Goal: Find specific page/section: Find specific page/section

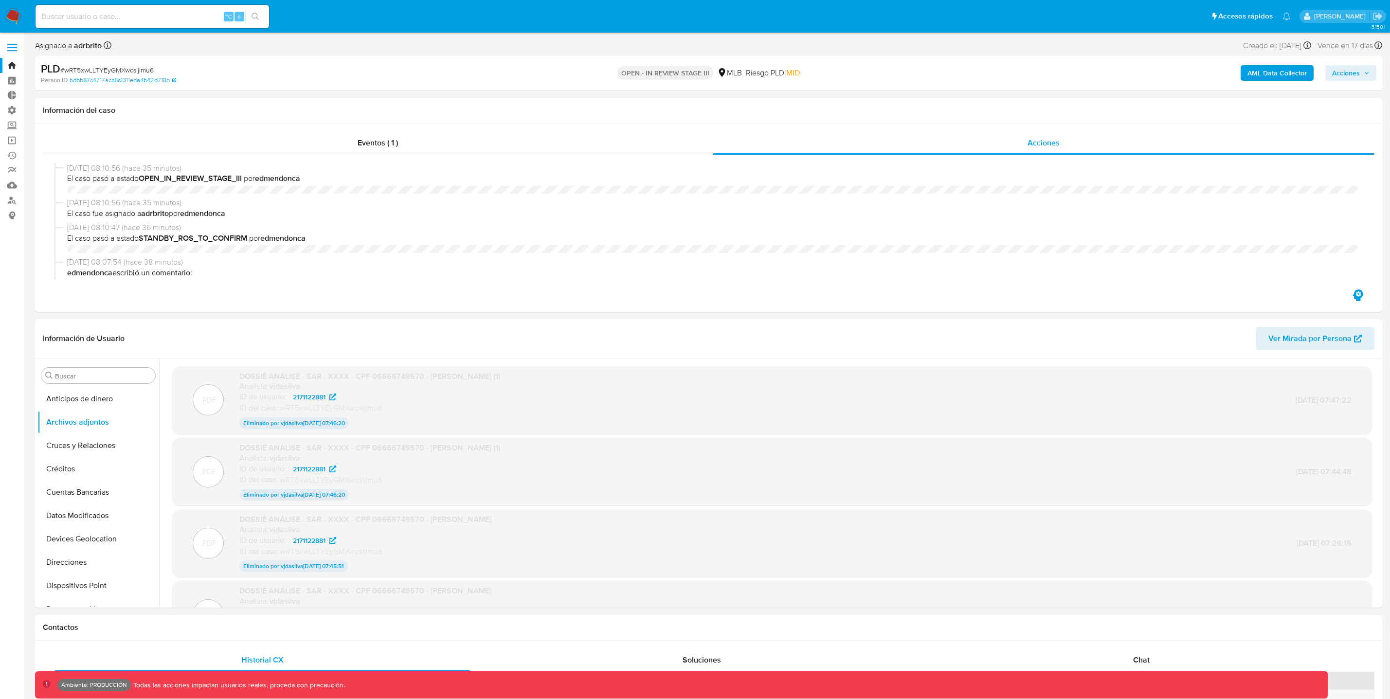
select select "10"
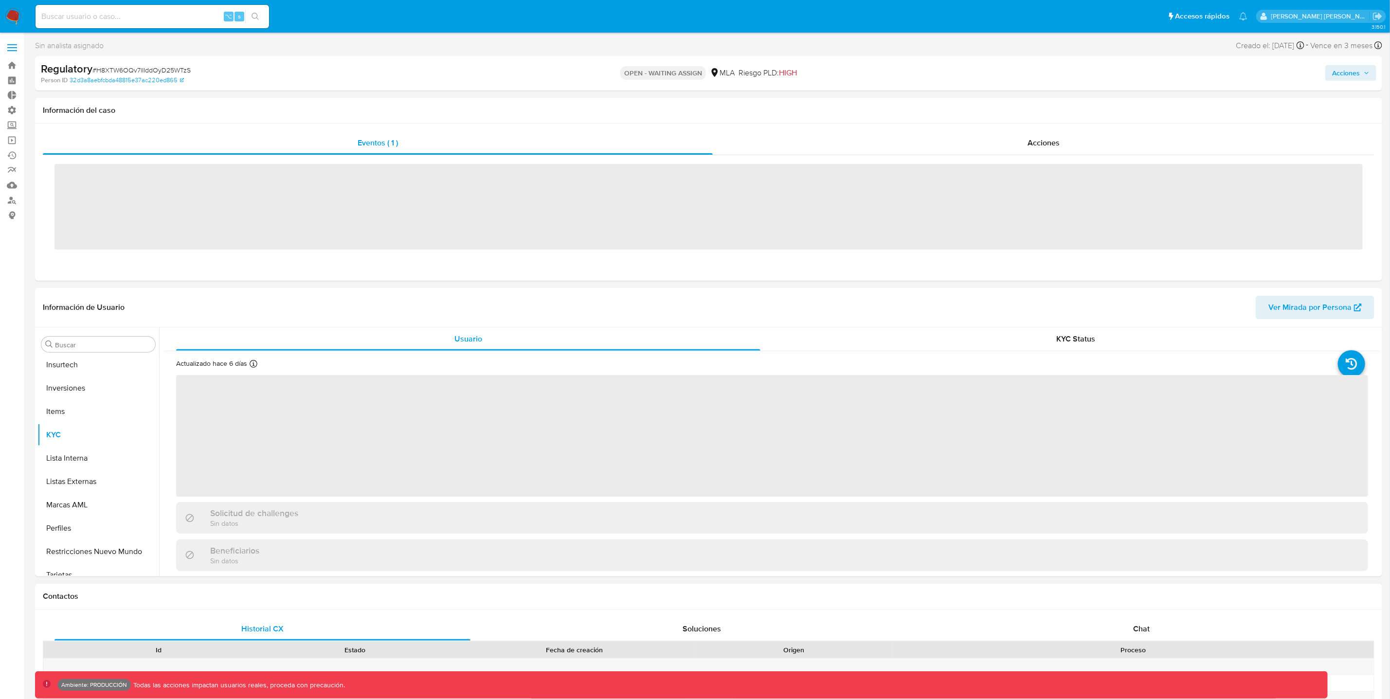
scroll to position [434, 0]
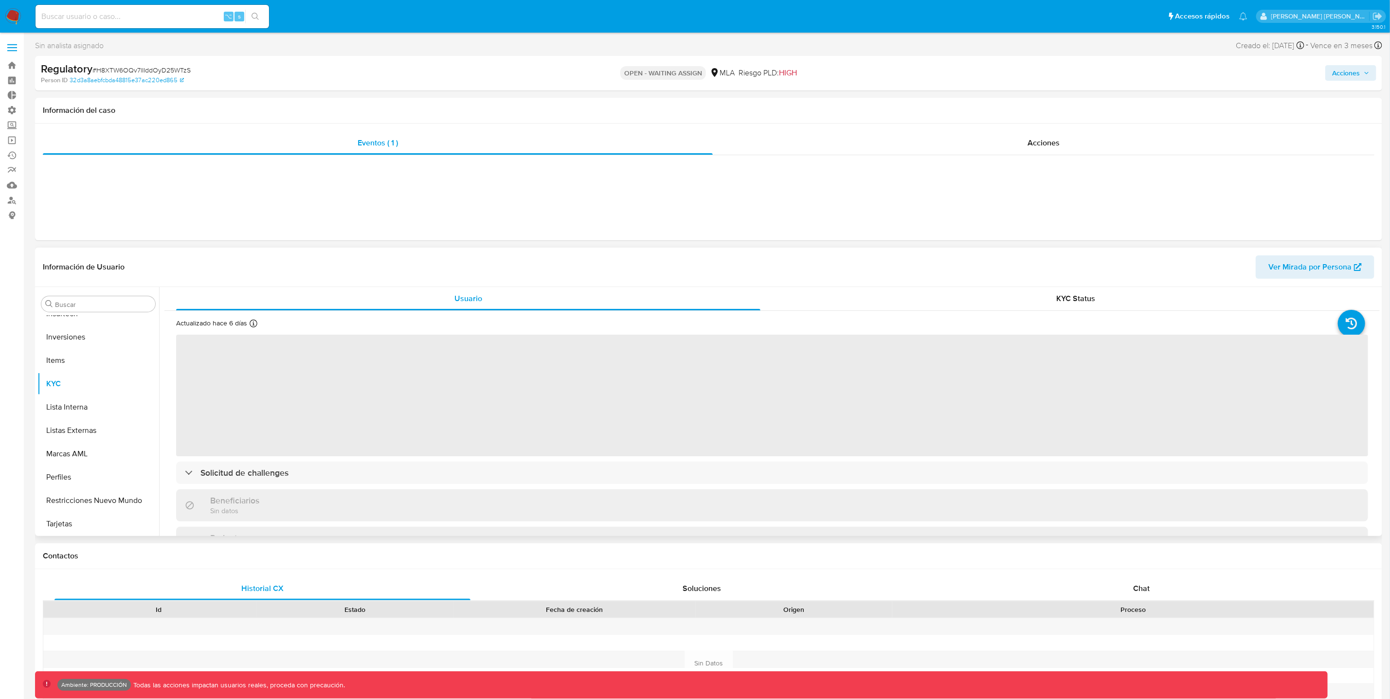
select select "10"
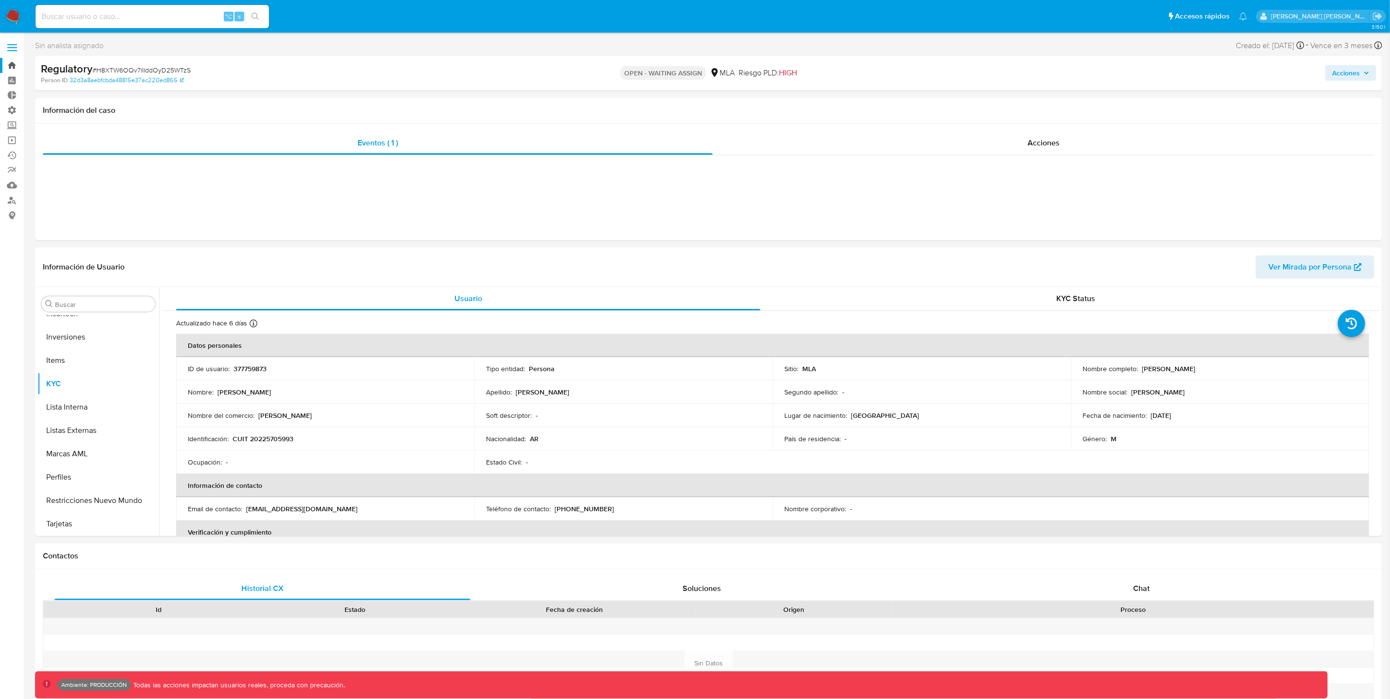
click at [11, 66] on link "Bandeja" at bounding box center [58, 65] width 116 height 15
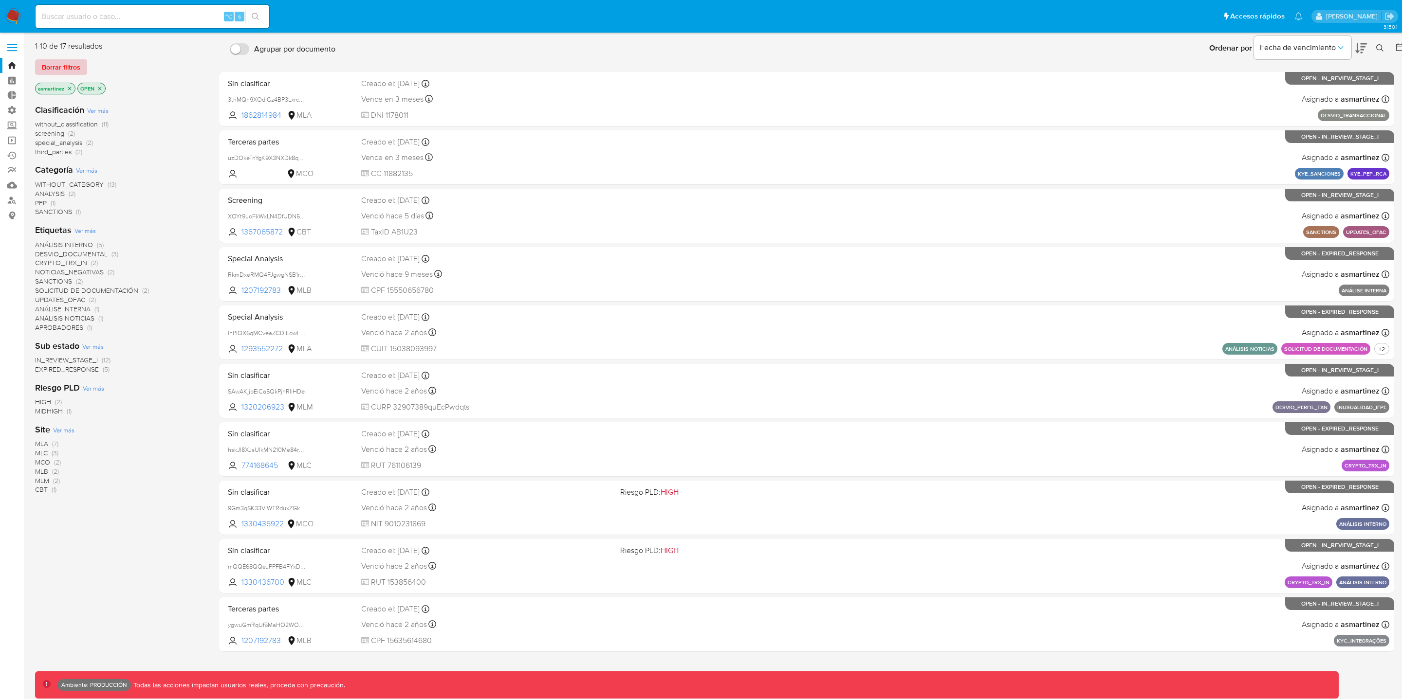
click at [71, 69] on span "Borrar filtros" at bounding box center [61, 67] width 38 height 14
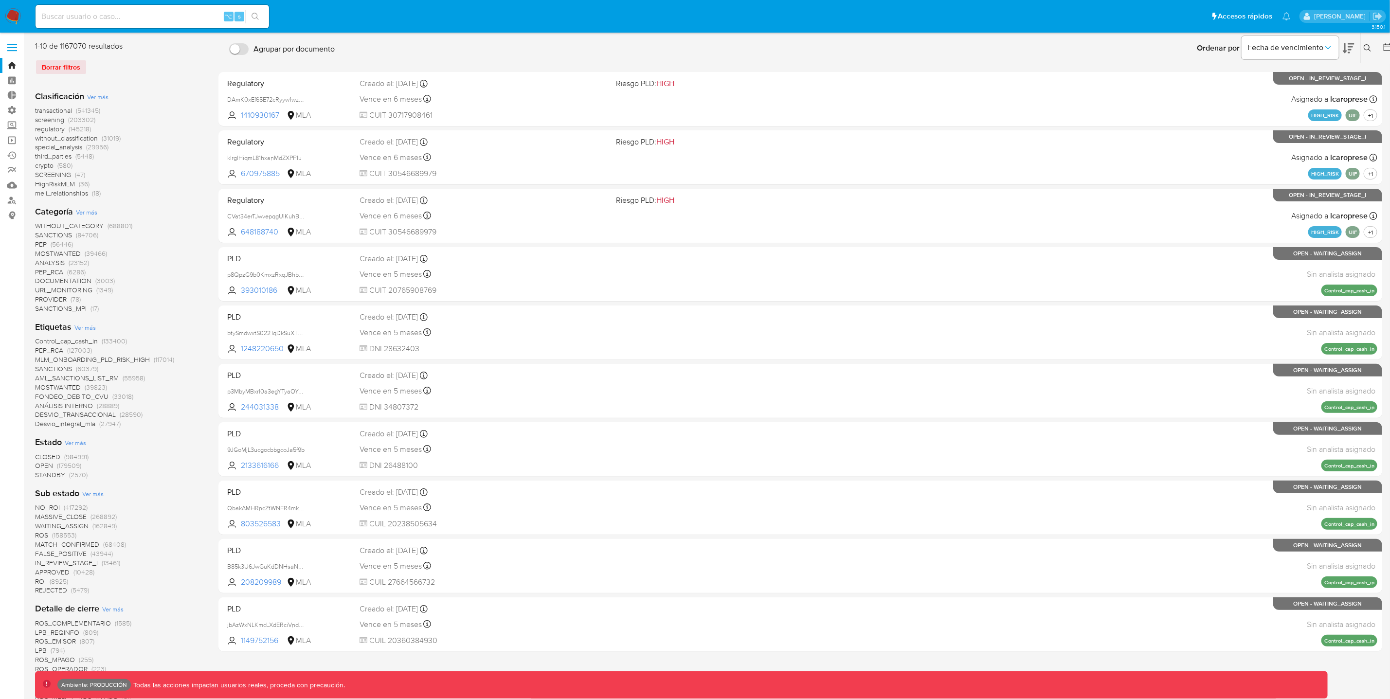
click at [58, 130] on span "regulatory" at bounding box center [50, 129] width 30 height 10
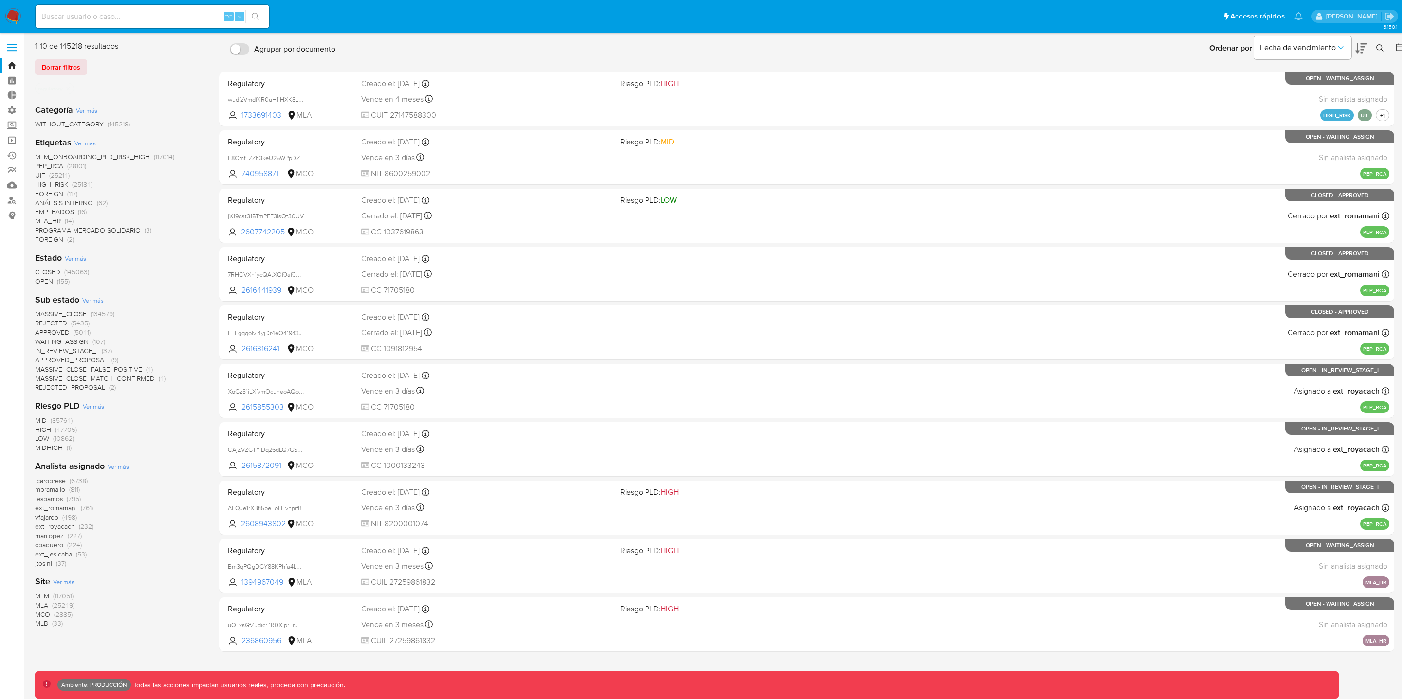
click at [43, 595] on span "MLM" at bounding box center [42, 596] width 14 height 10
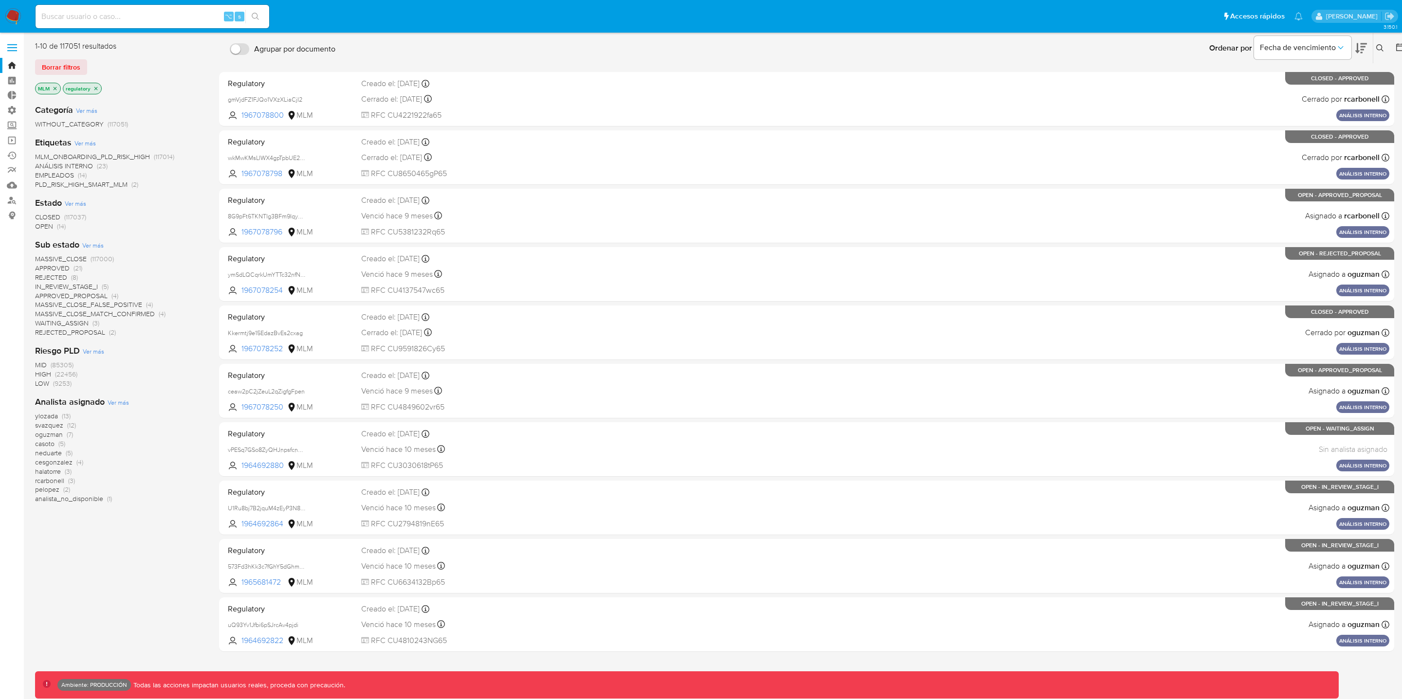
click at [56, 89] on icon "close-filter" at bounding box center [55, 89] width 6 height 6
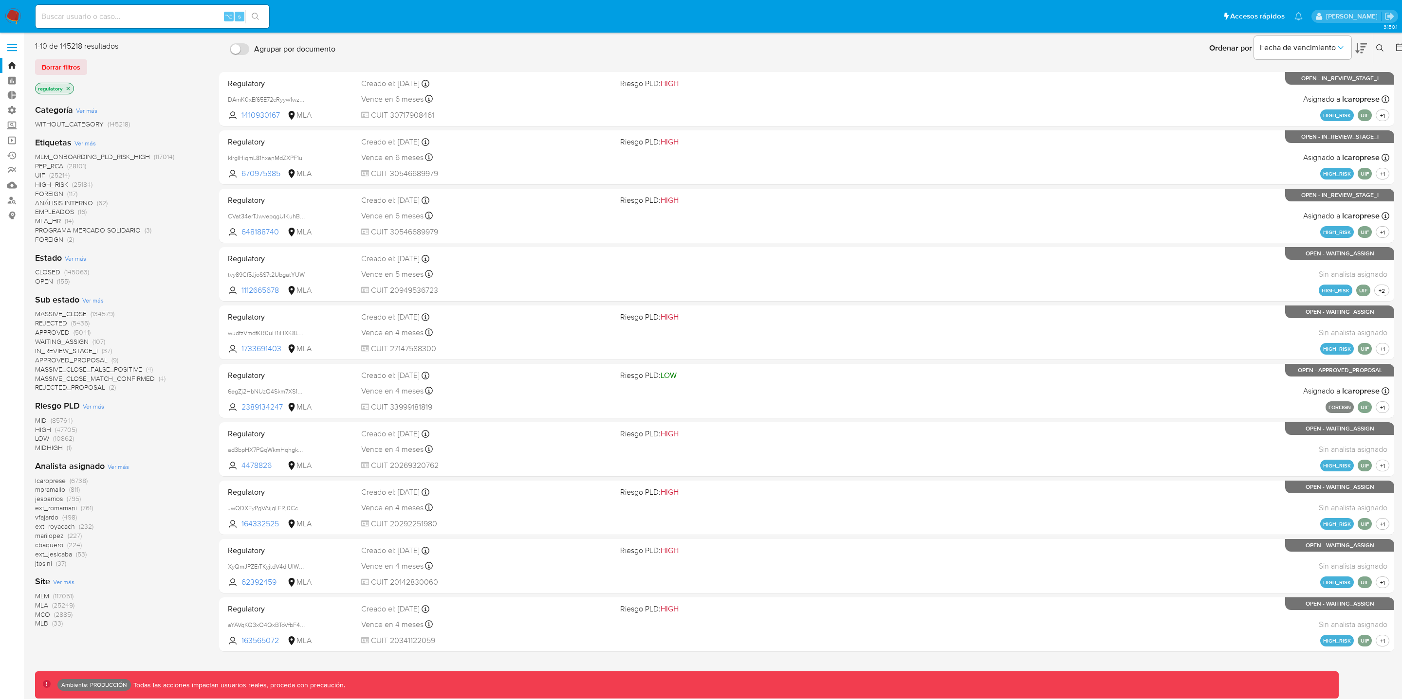
click at [47, 605] on span "MLA" at bounding box center [41, 606] width 13 height 10
click at [55, 222] on span "HIGH_RISK" at bounding box center [51, 221] width 33 height 10
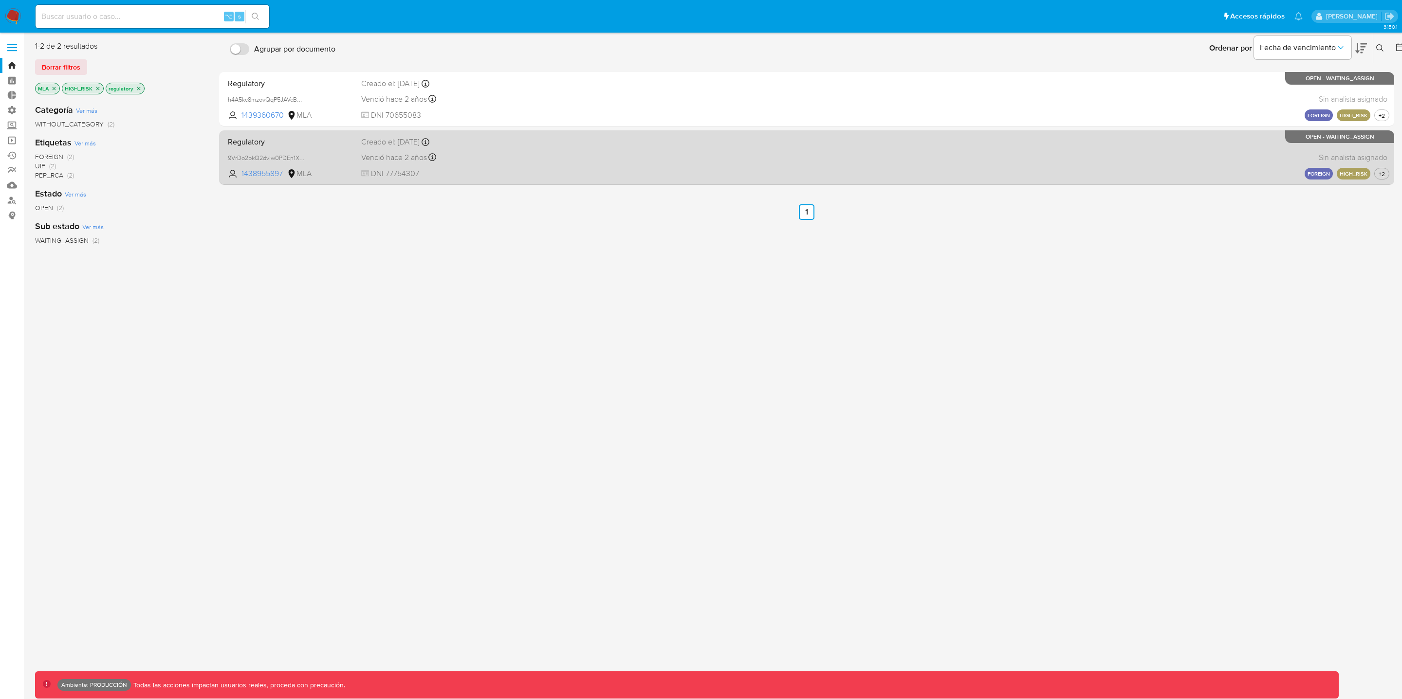
click at [700, 174] on div "Regulatory 9VrDo2pkQ2dvlw0PDEn1XXHm 1438955897 MLA Creado el: 02/08/2023 Creado…" at bounding box center [806, 157] width 1165 height 49
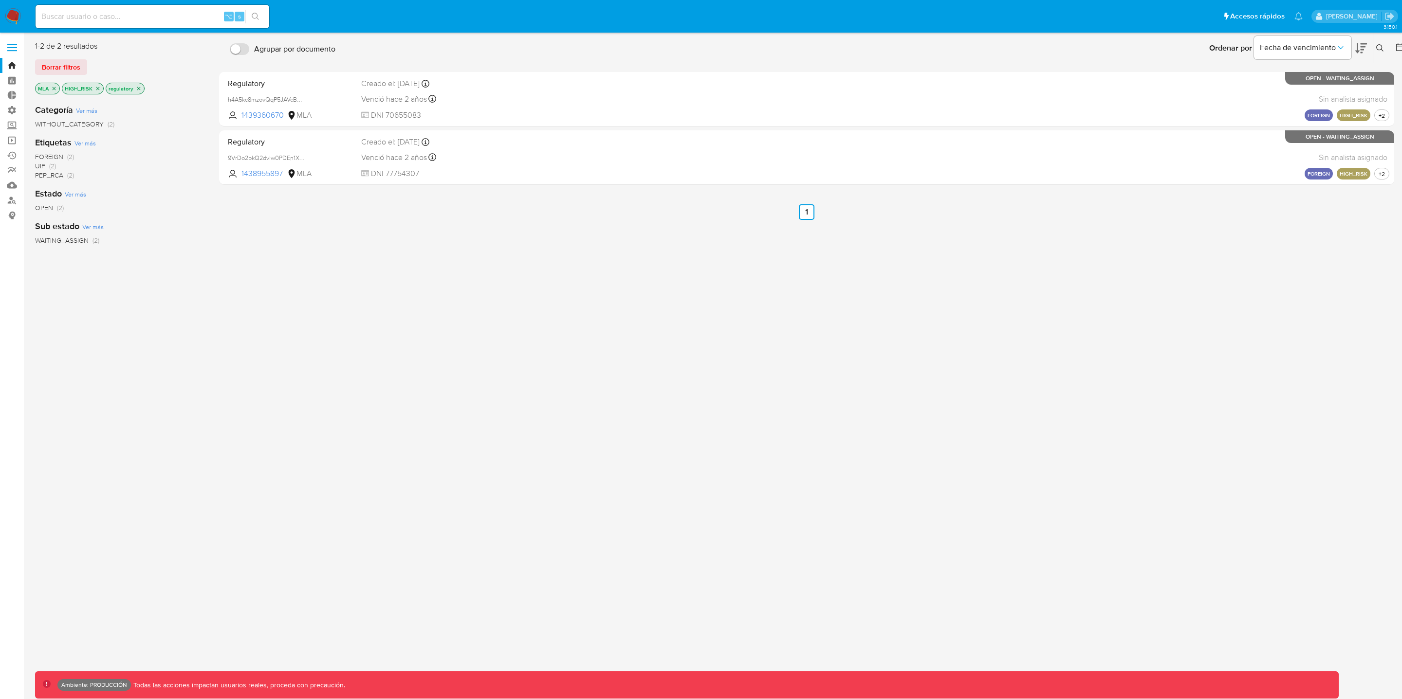
click at [141, 90] on icon "close-filter" at bounding box center [139, 89] width 6 height 6
click at [101, 88] on p "HIGH_RISK" at bounding box center [82, 88] width 41 height 11
click at [101, 89] on p "HIGH_RISK" at bounding box center [82, 88] width 41 height 11
click at [98, 90] on icon "close-filter" at bounding box center [98, 89] width 6 height 6
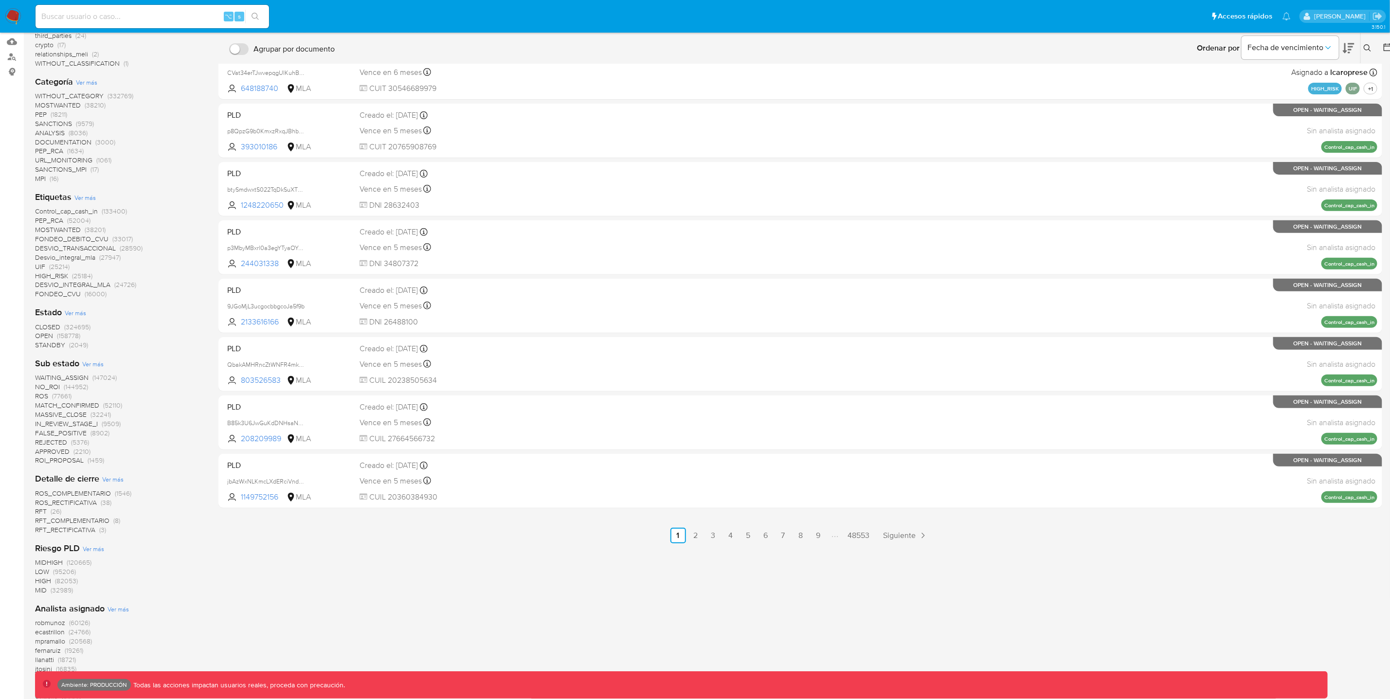
scroll to position [206, 0]
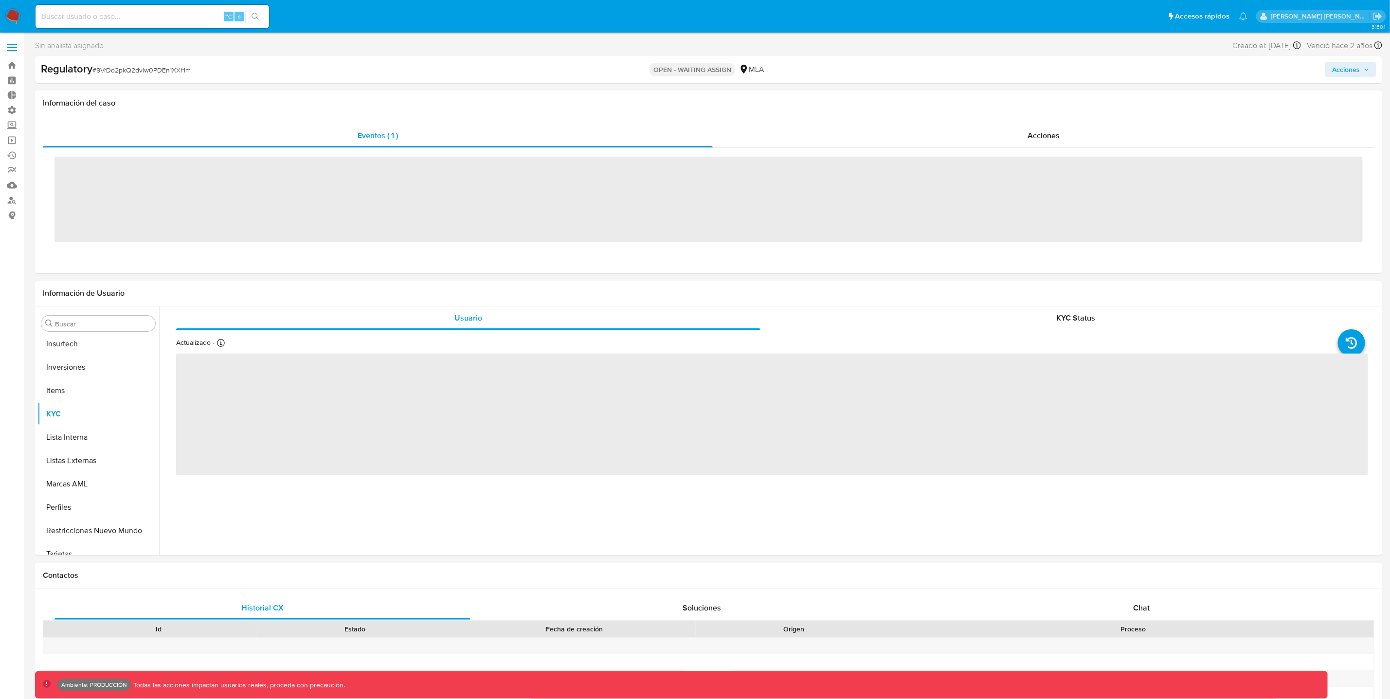
scroll to position [434, 0]
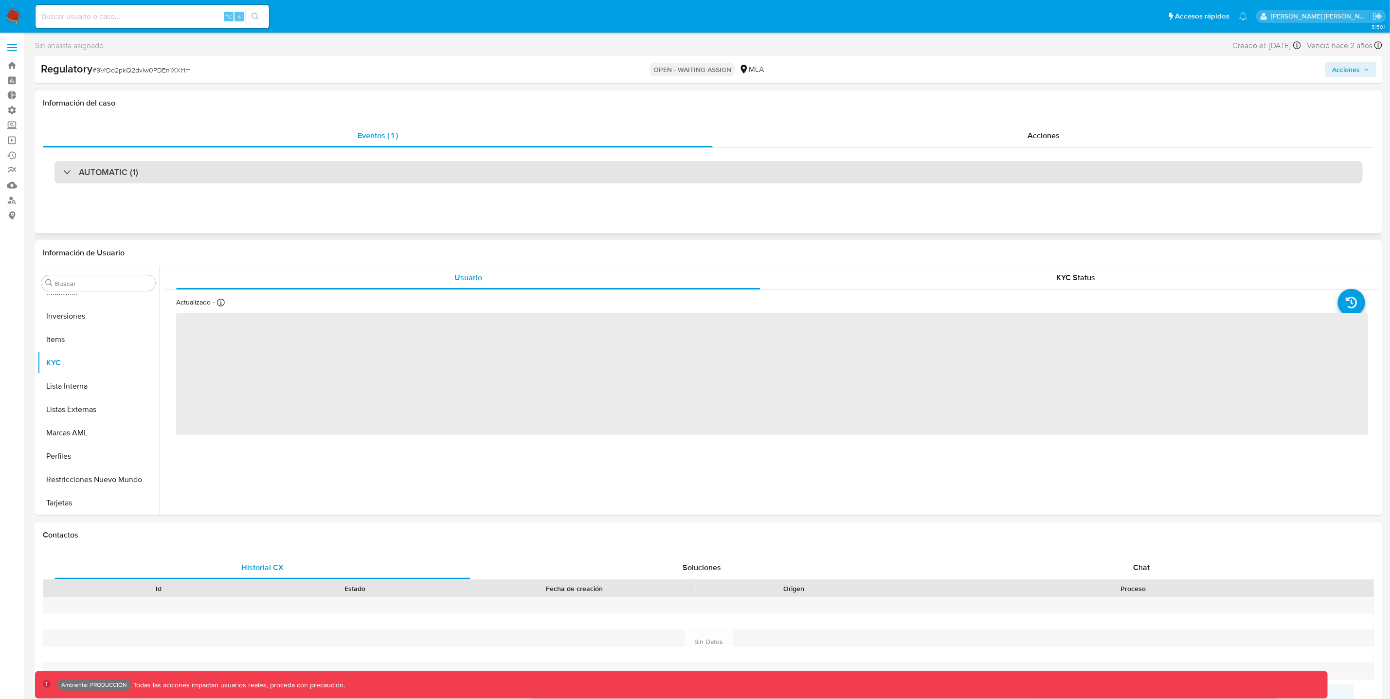
click at [537, 176] on div "AUTOMATIC (1)" at bounding box center [709, 172] width 1309 height 22
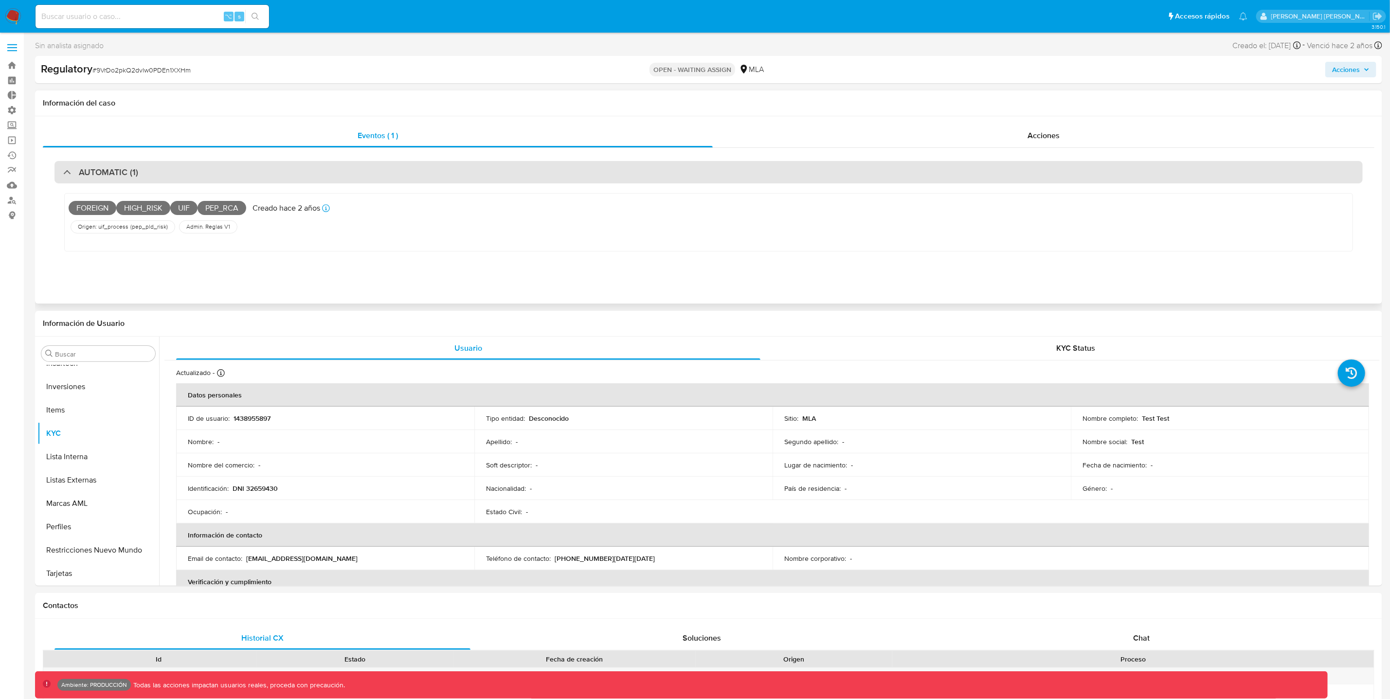
select select "10"
click at [63, 172] on div at bounding box center [63, 172] width 0 height 0
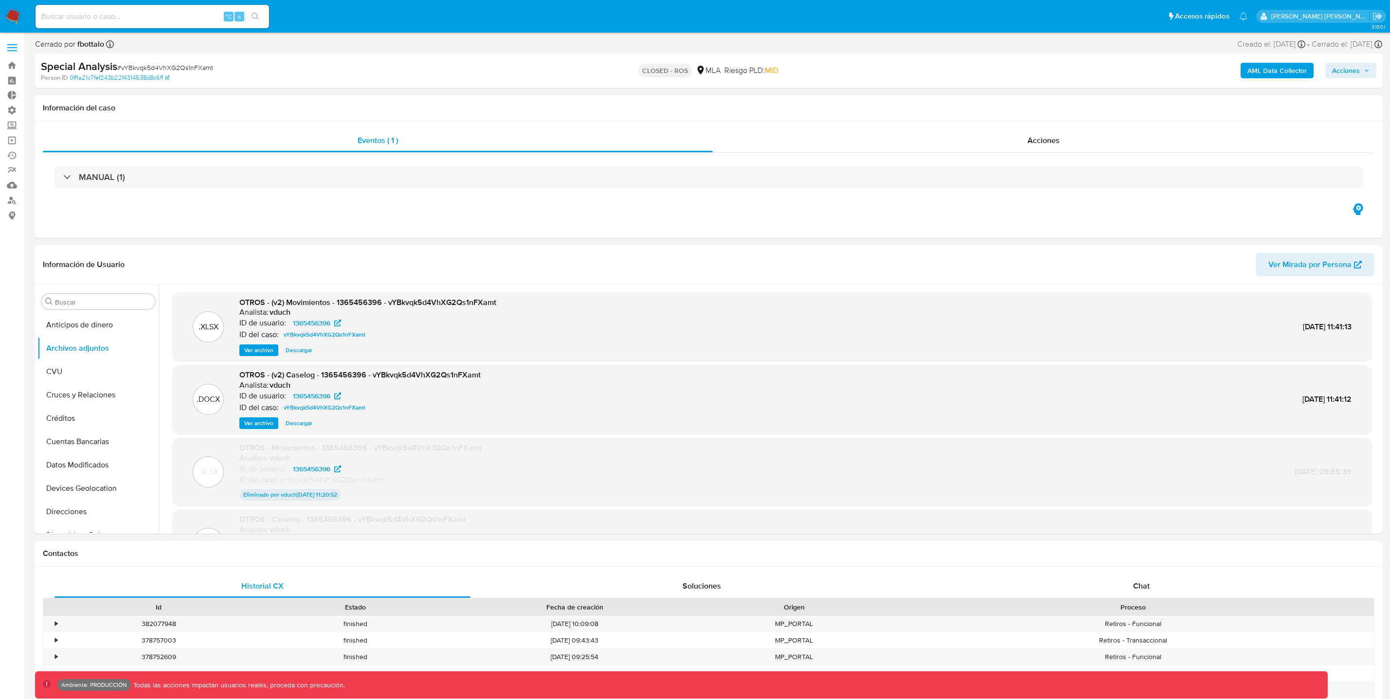
select select "10"
click at [13, 138] on link "Operaciones masivas" at bounding box center [58, 140] width 116 height 15
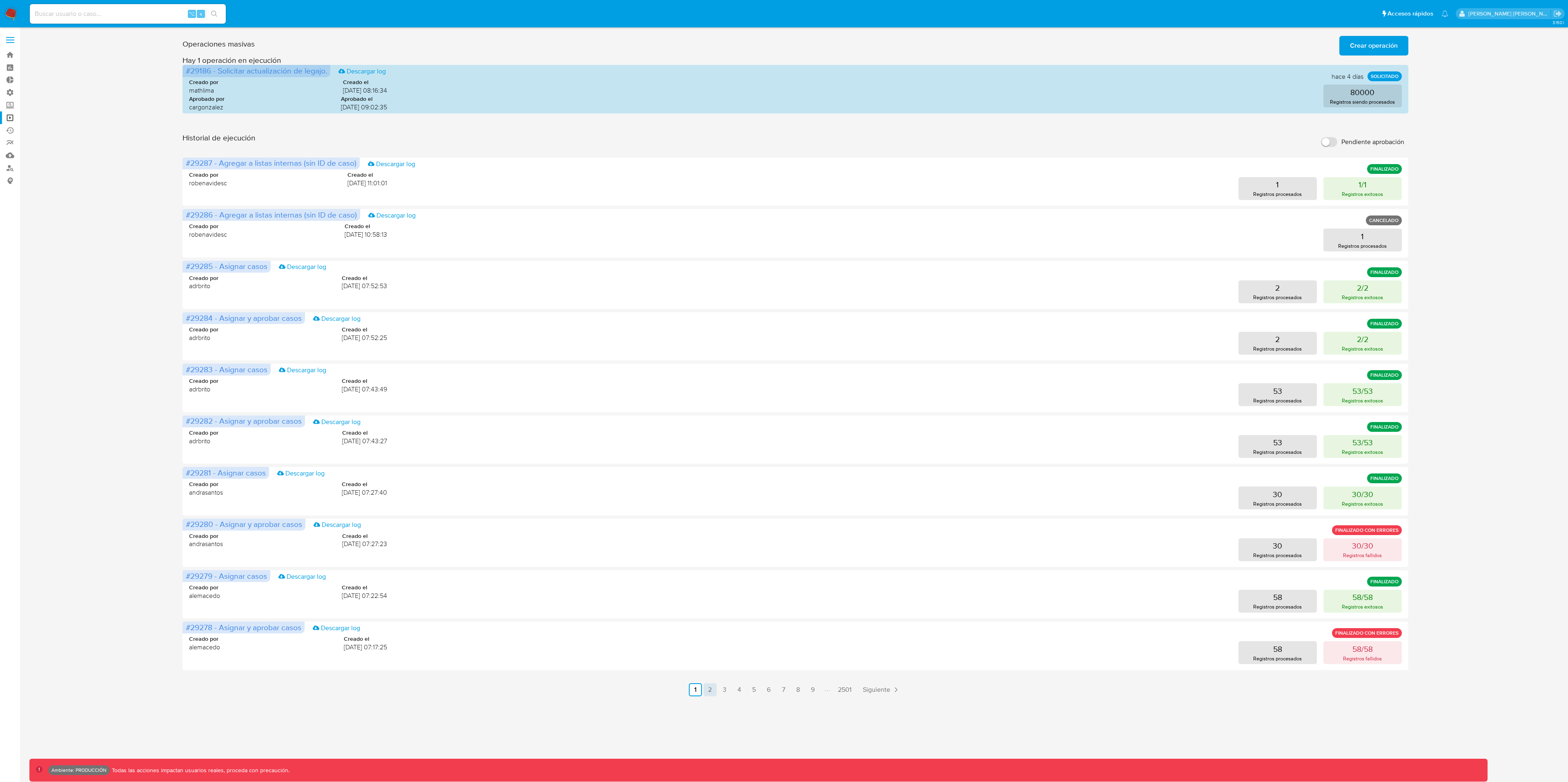
click at [711, 586] on link "2" at bounding box center [710, 691] width 13 height 13
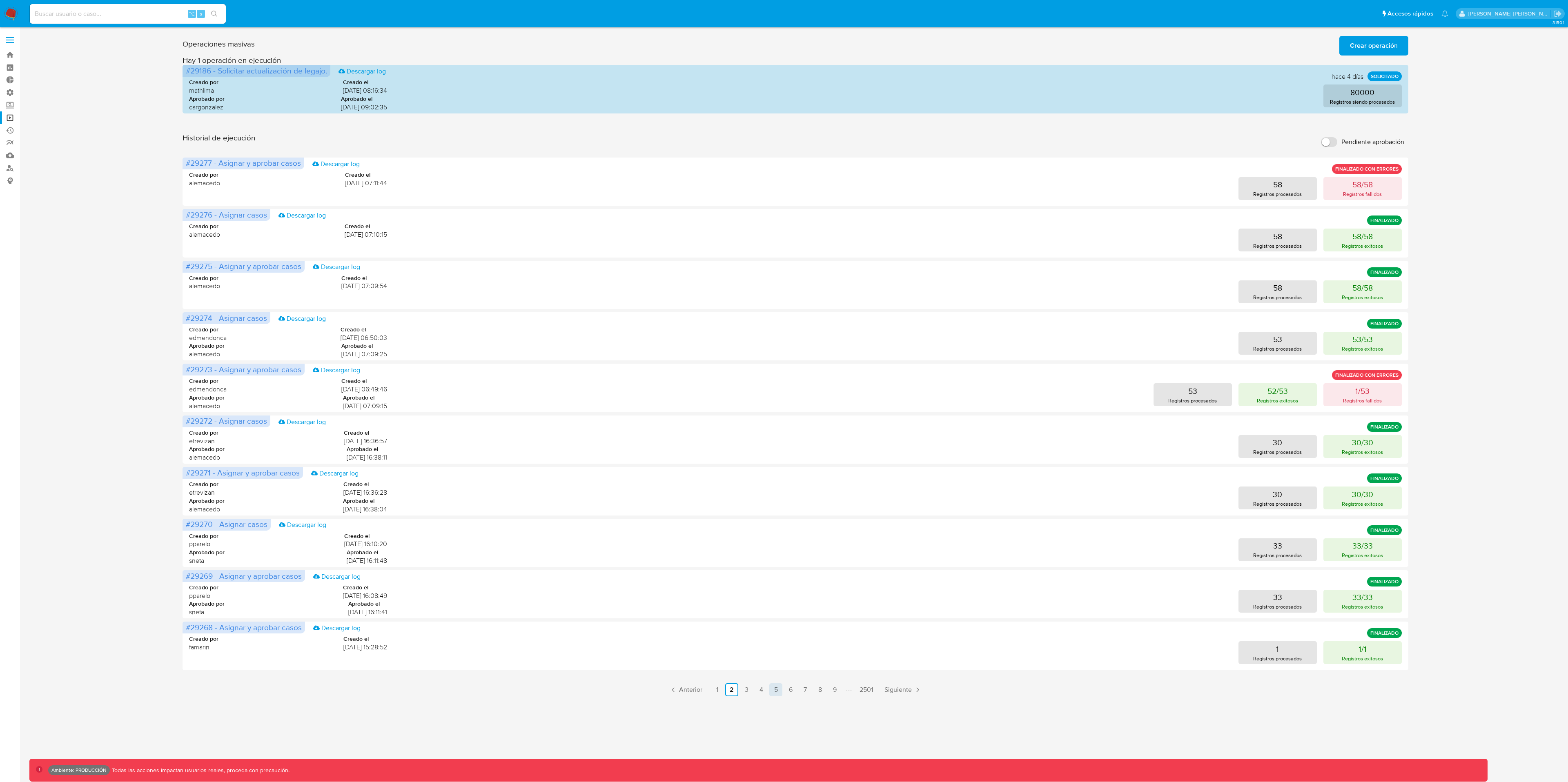
click at [773, 586] on link "5" at bounding box center [776, 691] width 13 height 13
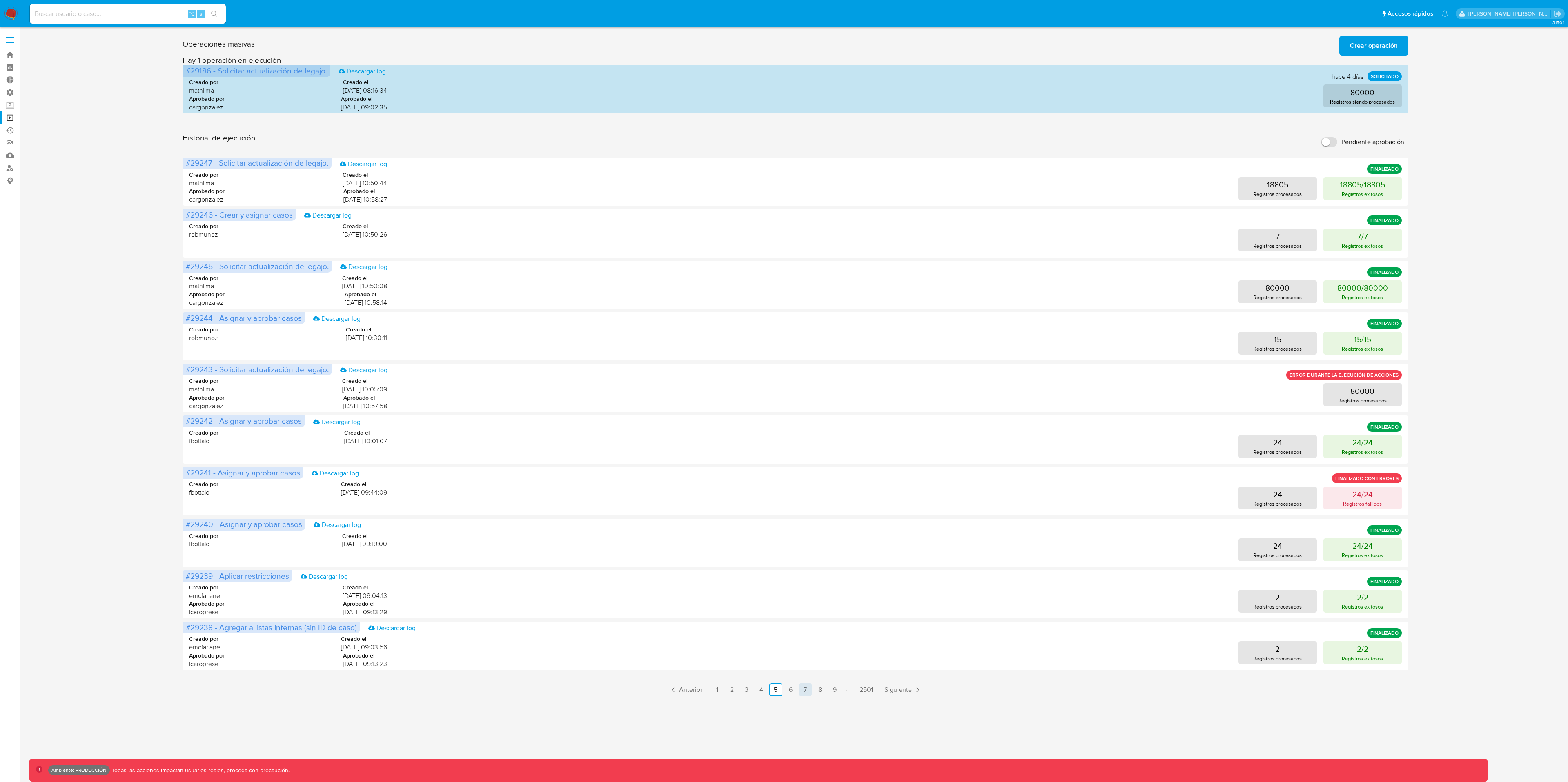
click at [808, 586] on link "7" at bounding box center [805, 691] width 13 height 13
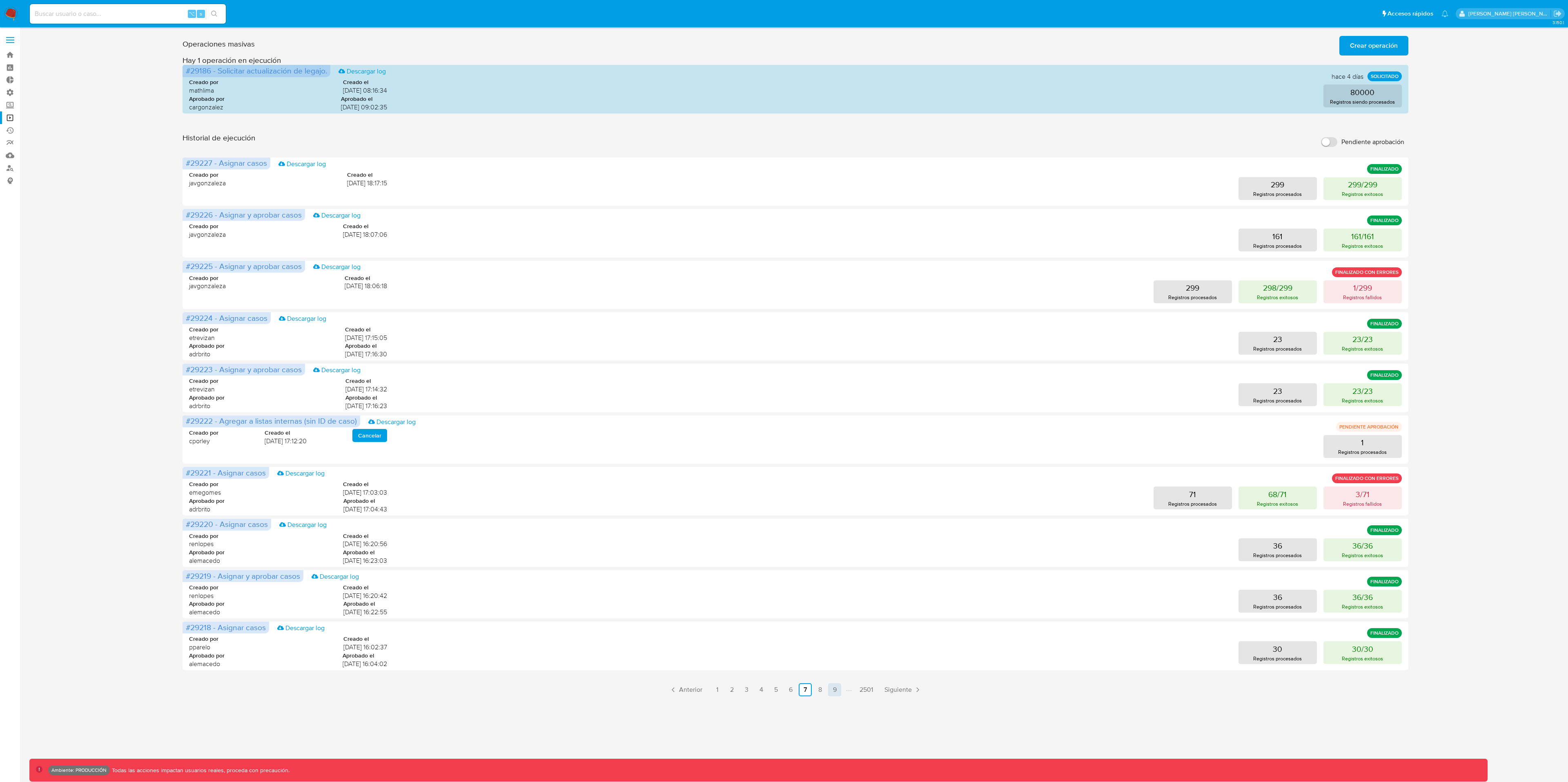
click at [831, 586] on link "9" at bounding box center [835, 691] width 13 height 13
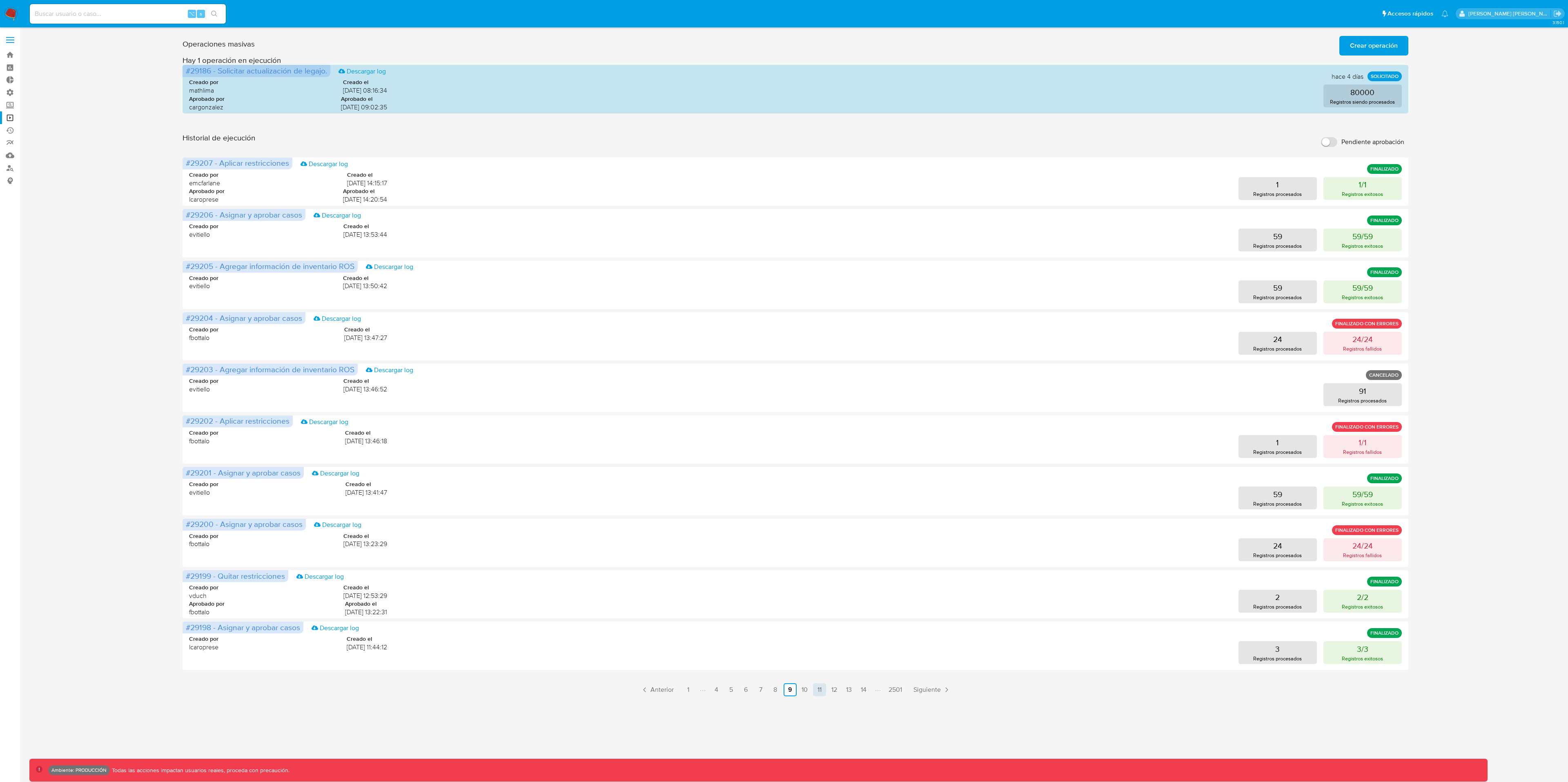
click at [815, 586] on link "11" at bounding box center [820, 691] width 13 height 13
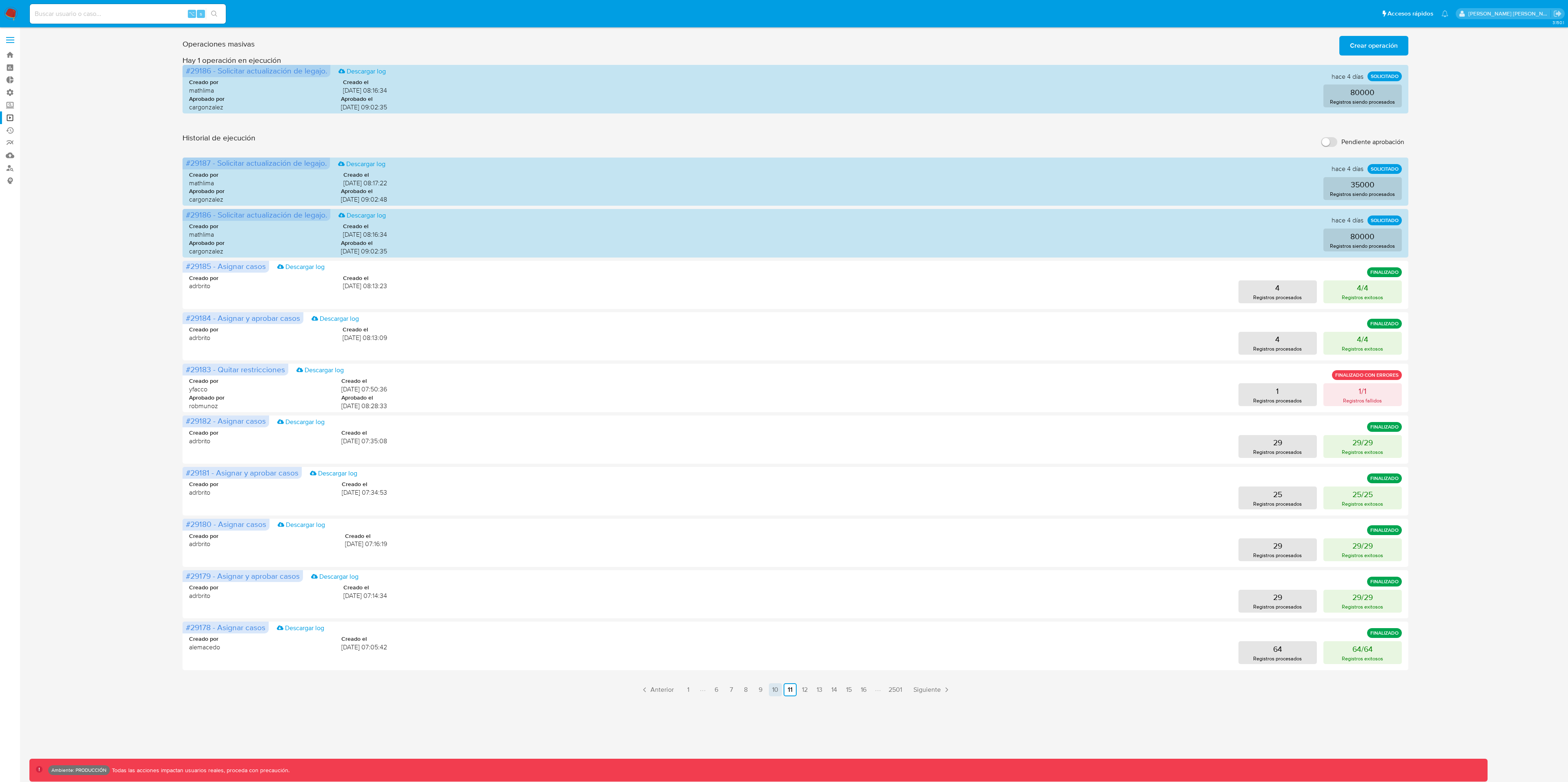
click at [774, 586] on link "10" at bounding box center [775, 691] width 13 height 13
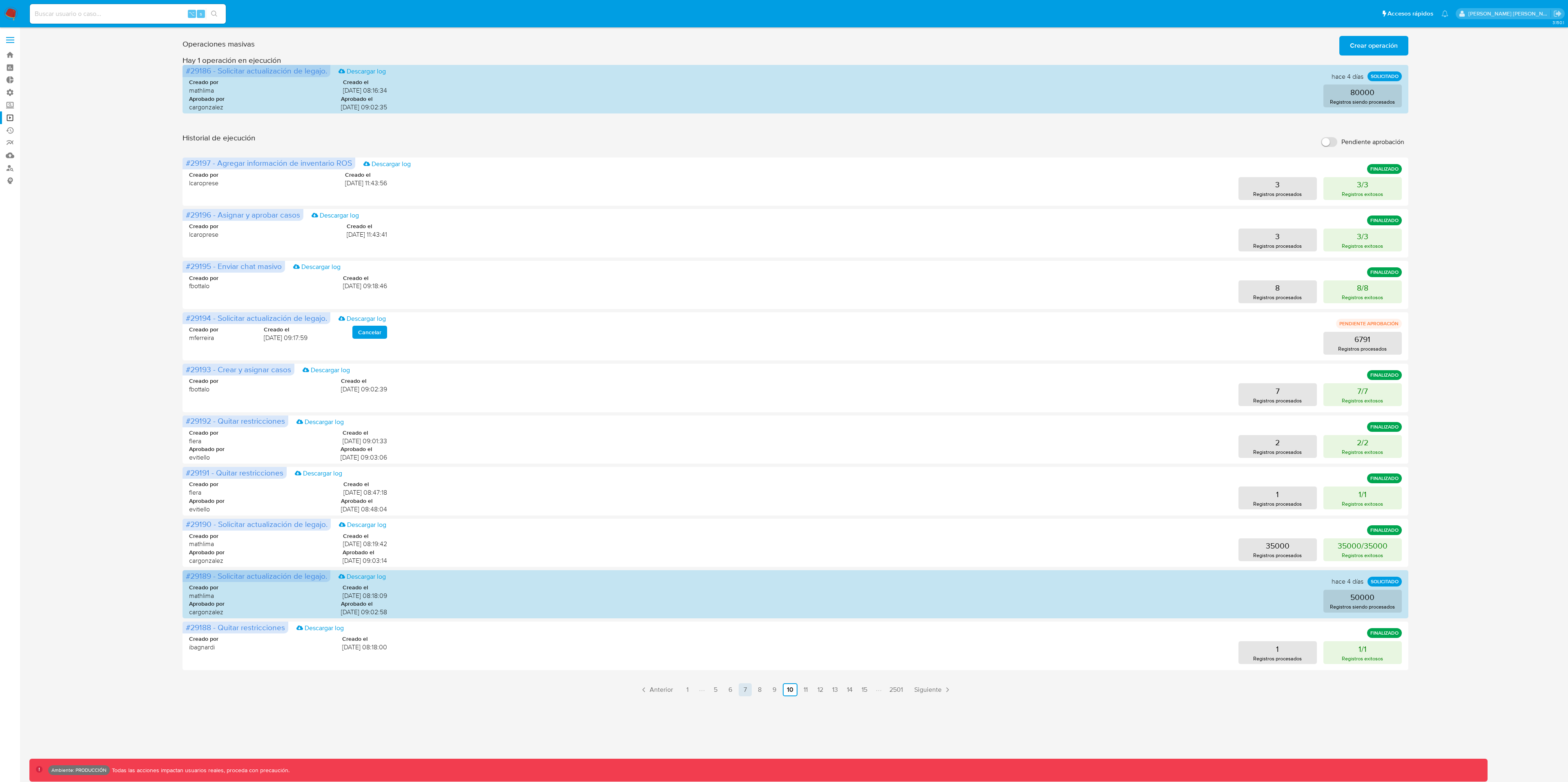
click at [745, 586] on link "7" at bounding box center [745, 691] width 13 height 13
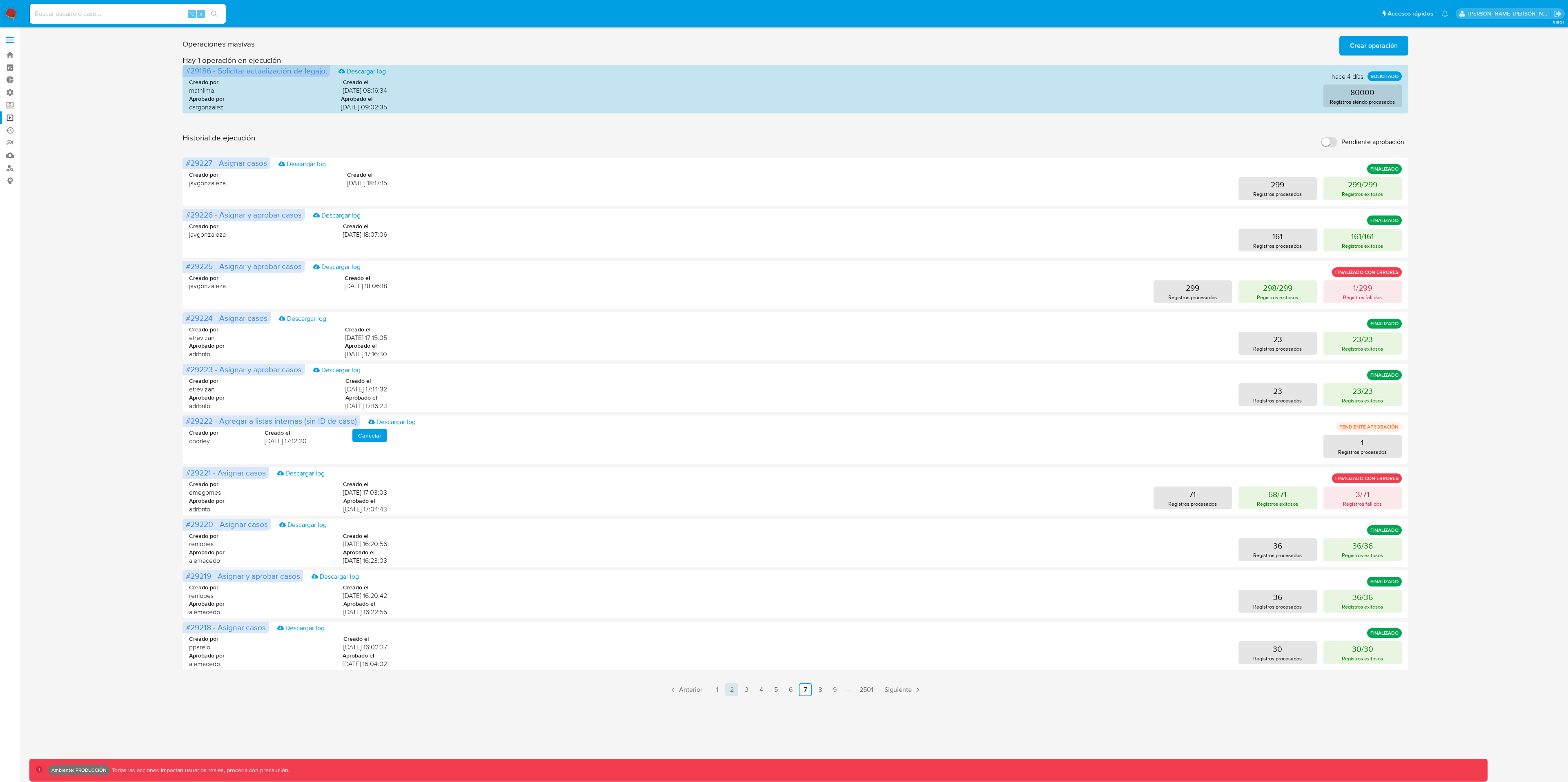
click at [730, 586] on link "2" at bounding box center [732, 691] width 13 height 13
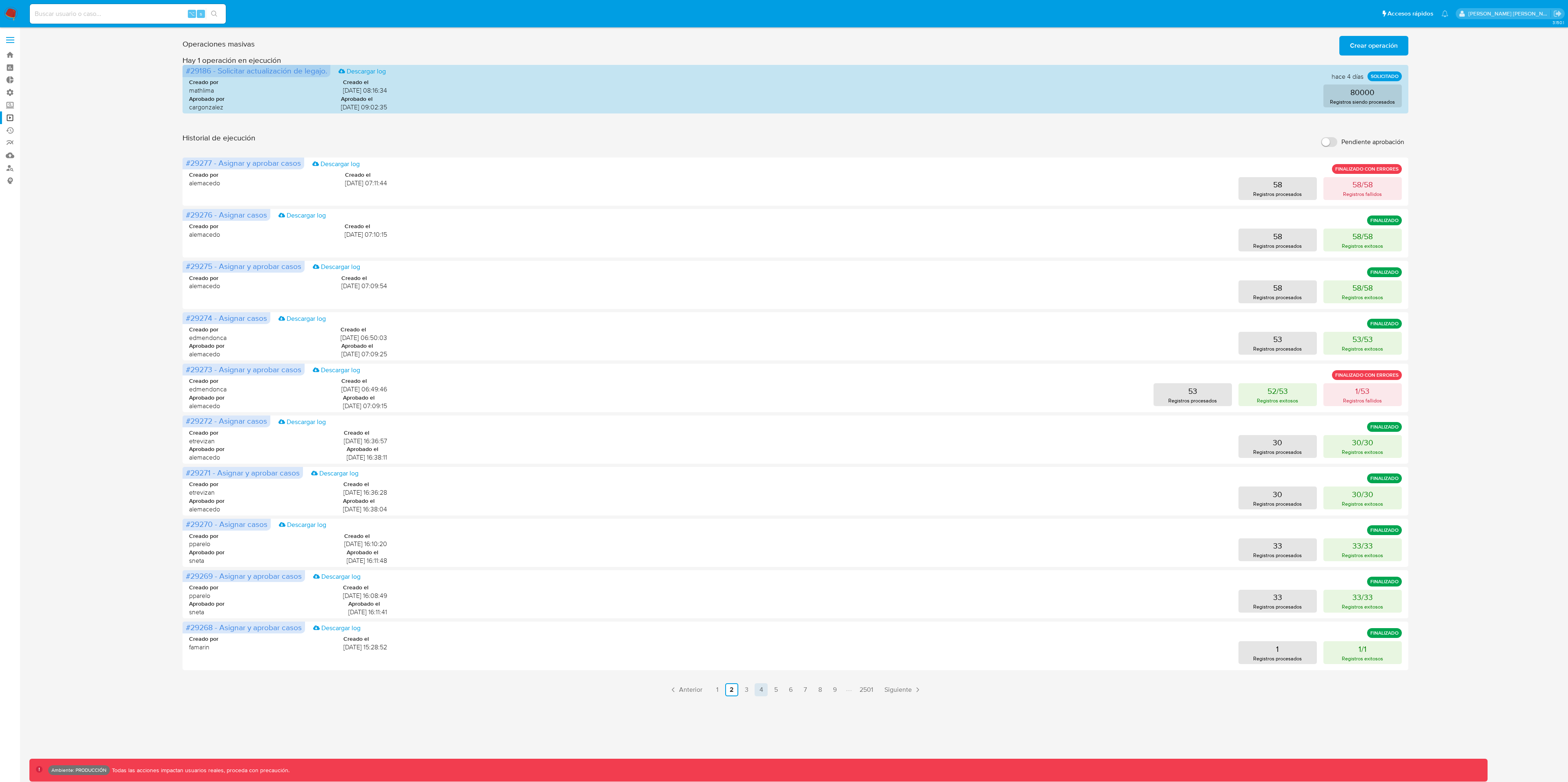
click at [762, 586] on link "4" at bounding box center [761, 691] width 13 height 13
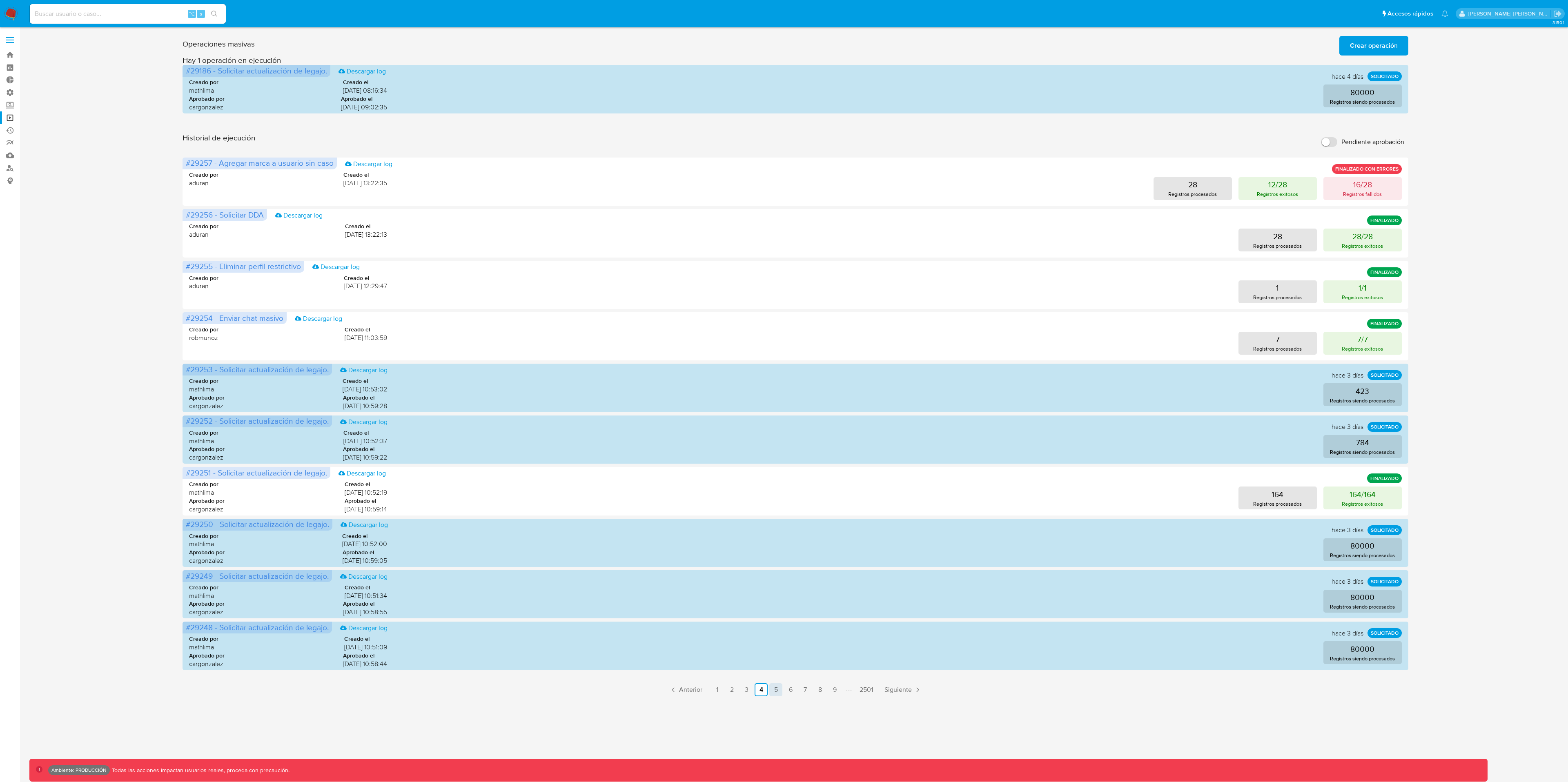
click at [777, 586] on link "5" at bounding box center [776, 691] width 13 height 13
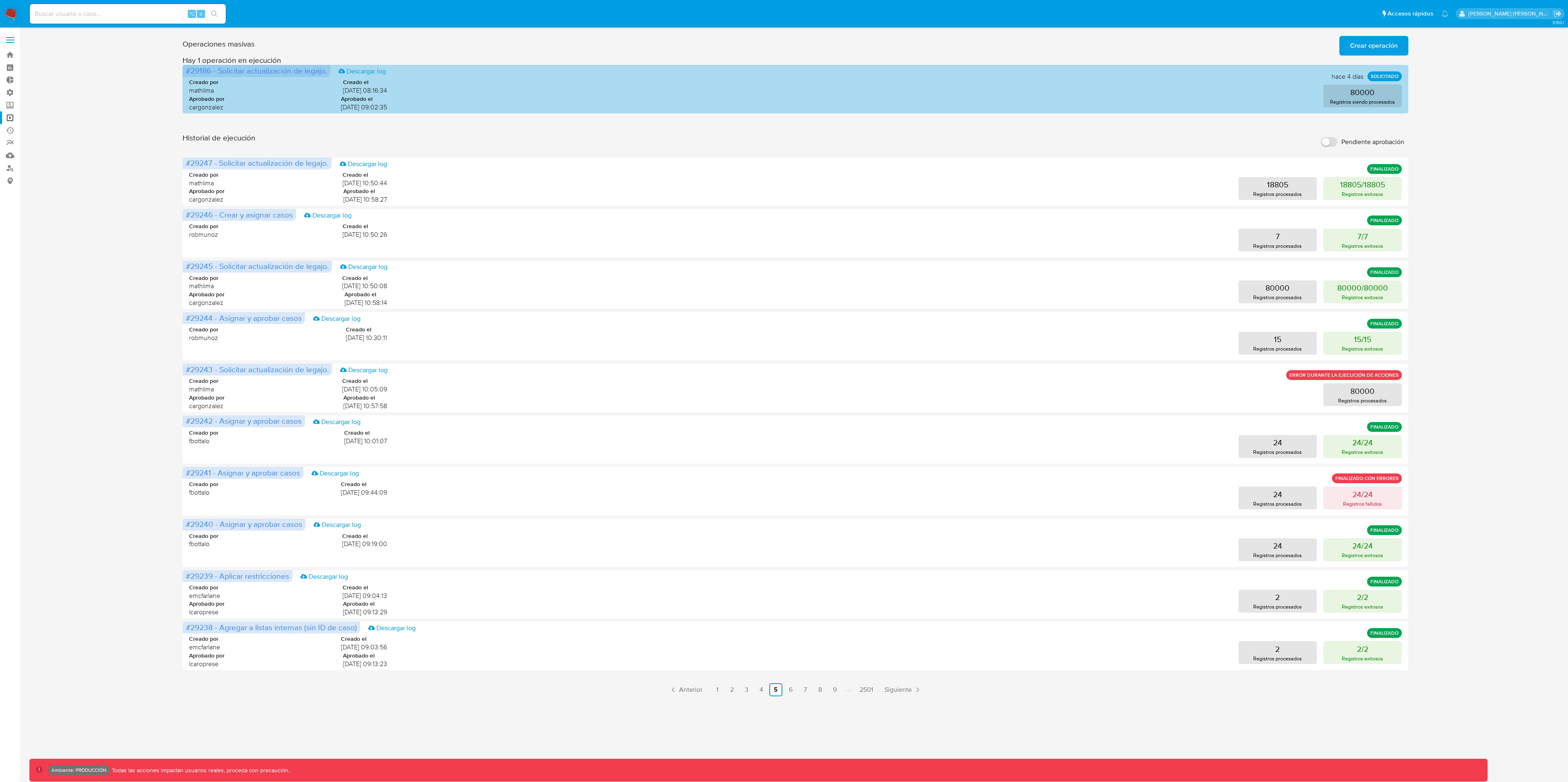
click at [257, 96] on div "Aprobado por cargonzalez Aprobado el 07/08/2025 09:02:35" at bounding box center [288, 102] width 198 height 16
